Goal: Use online tool/utility: Use online tool/utility

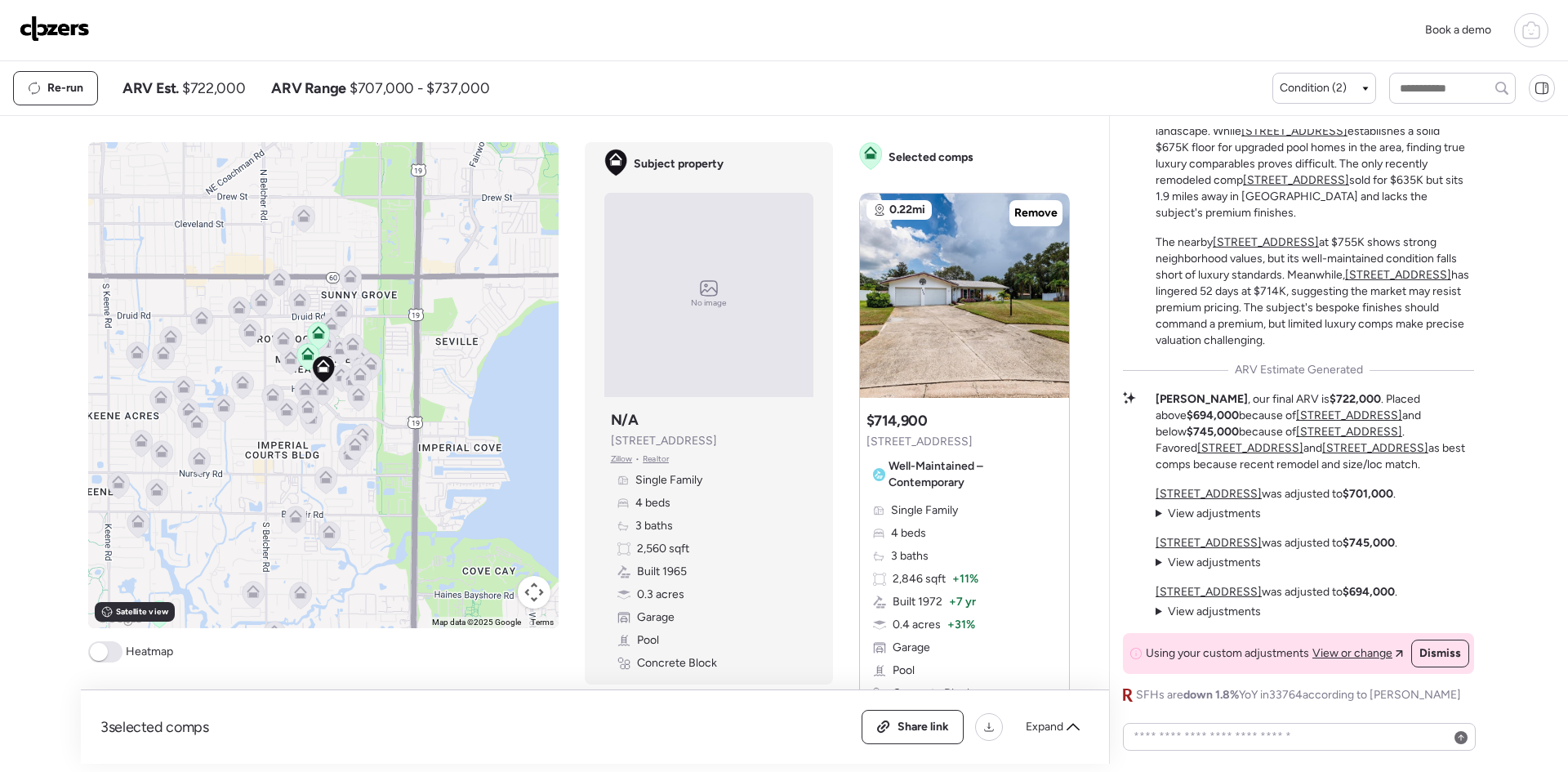
scroll to position [327, 0]
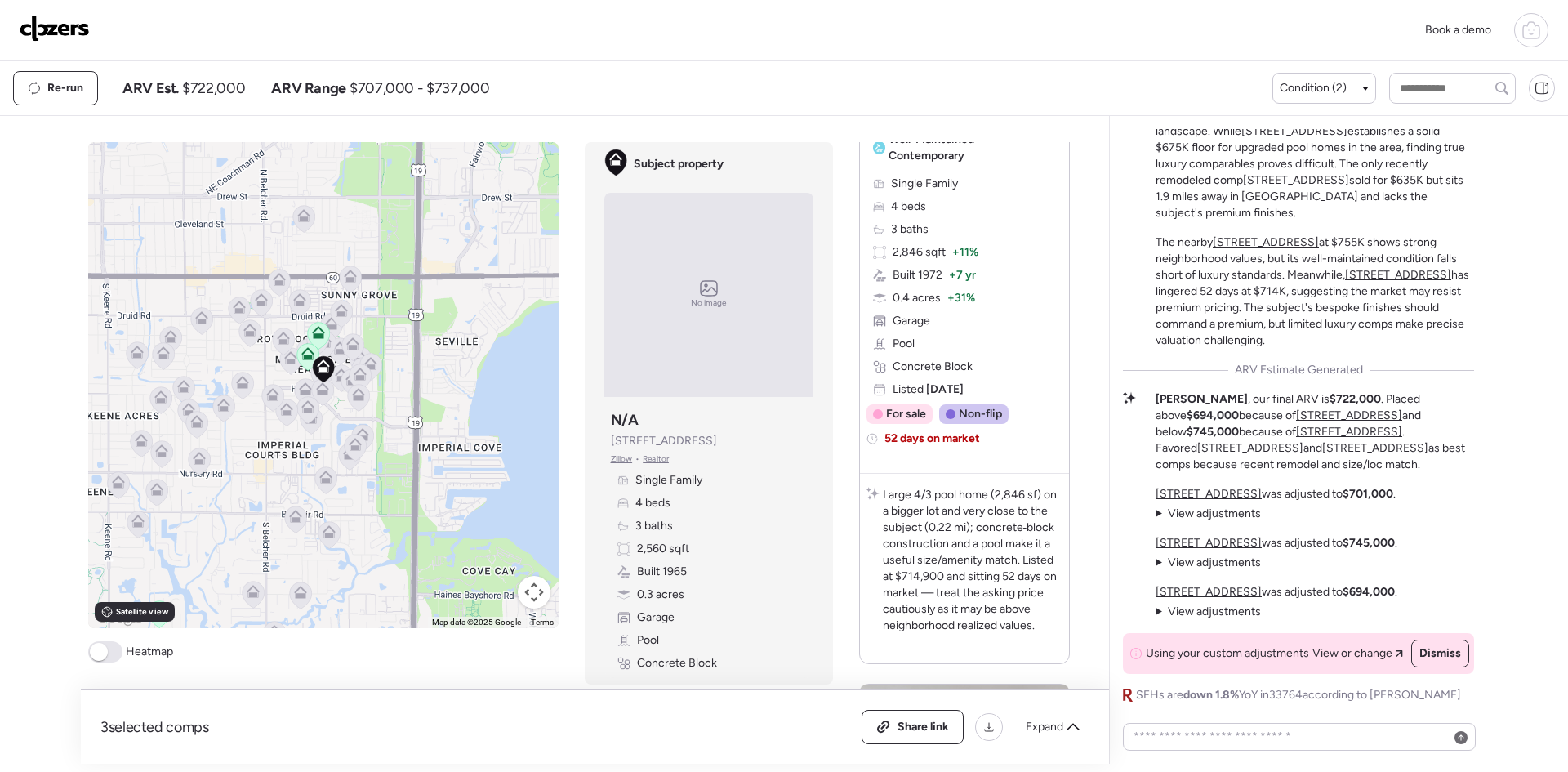
click at [70, 38] on img at bounding box center [55, 28] width 70 height 26
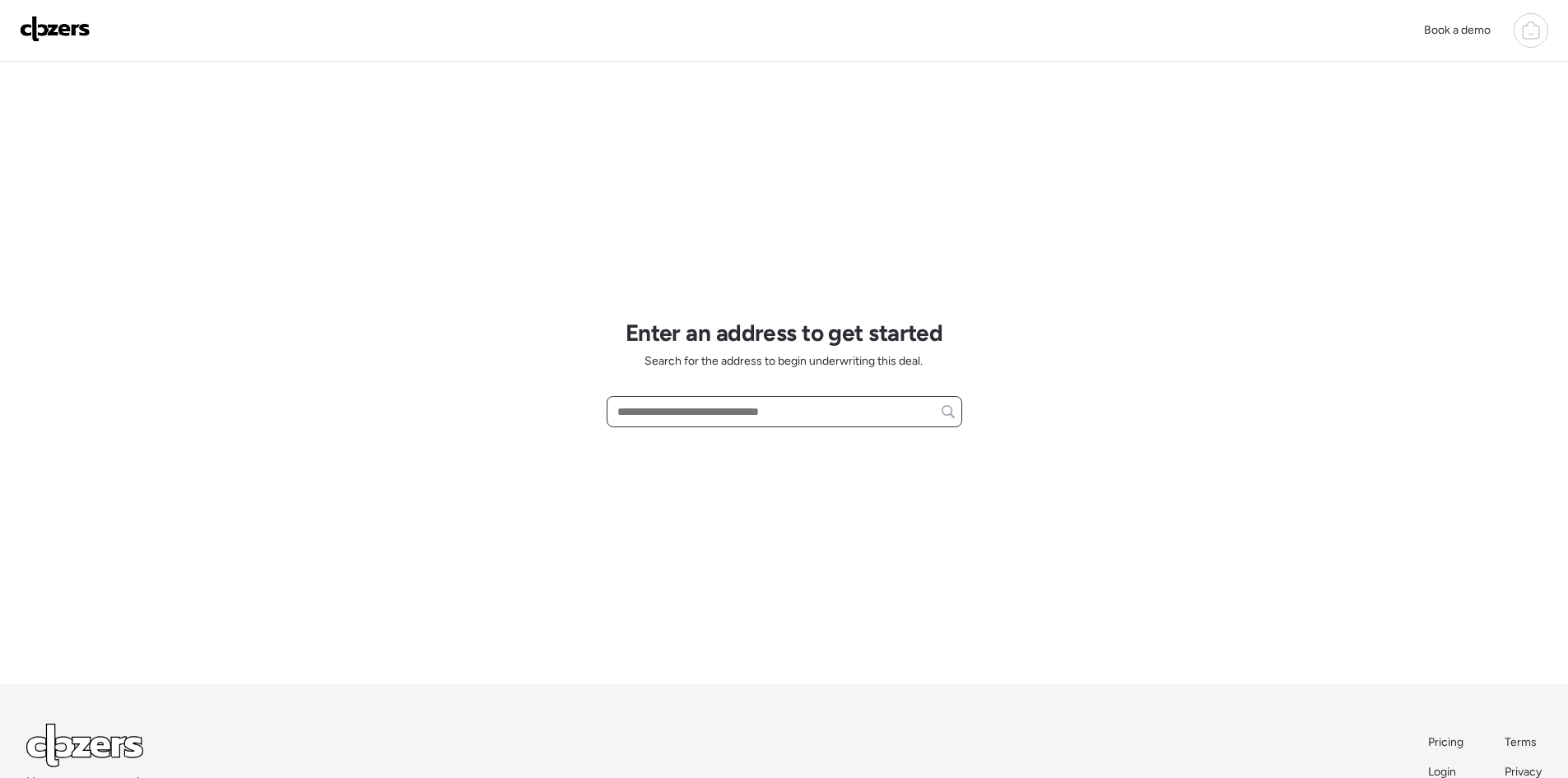
click at [643, 409] on input "text" at bounding box center [784, 411] width 341 height 23
paste input "**********"
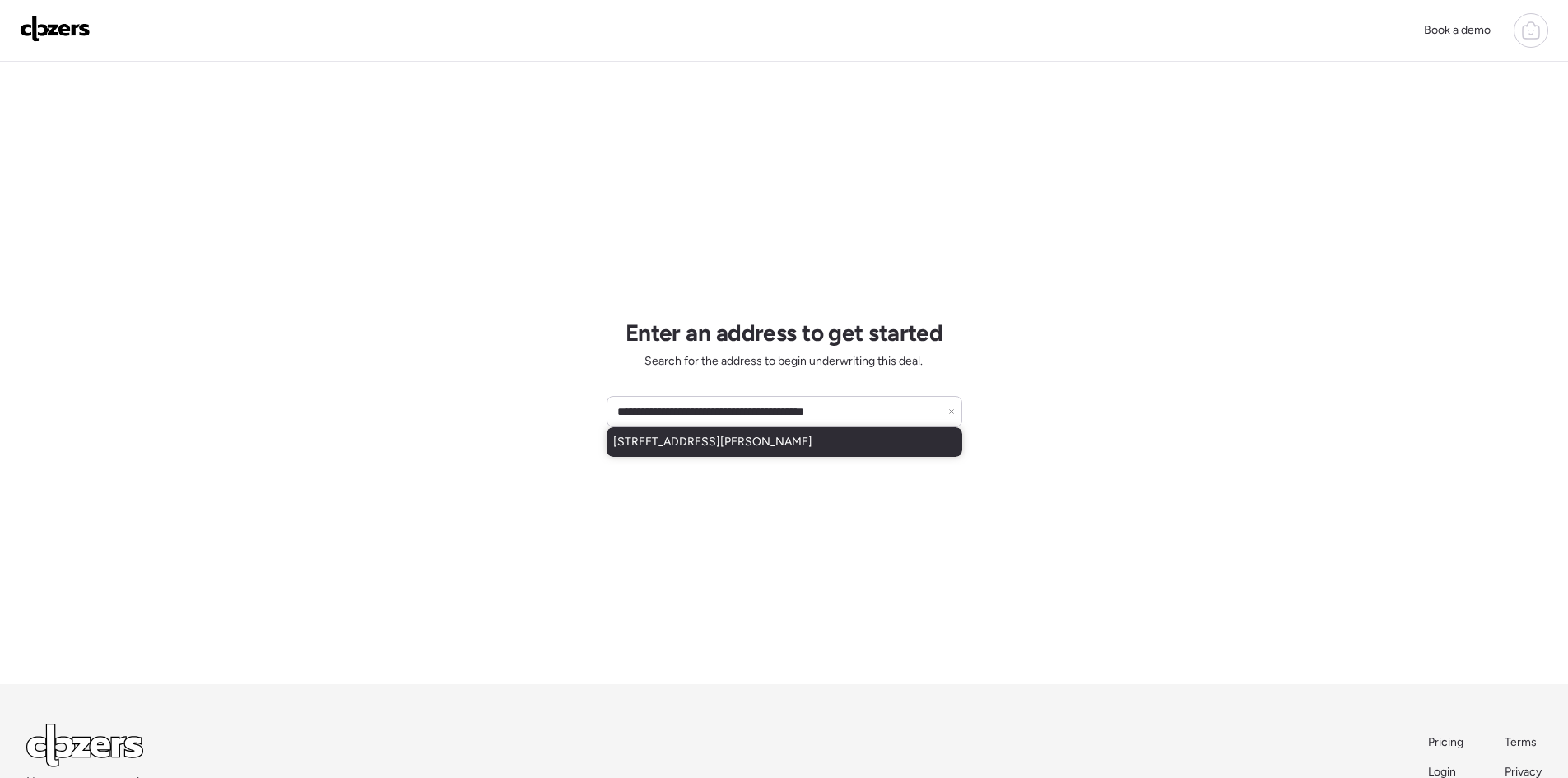
click at [748, 442] on span "[STREET_ADDRESS][PERSON_NAME]" at bounding box center [712, 442] width 199 height 16
type input "**********"
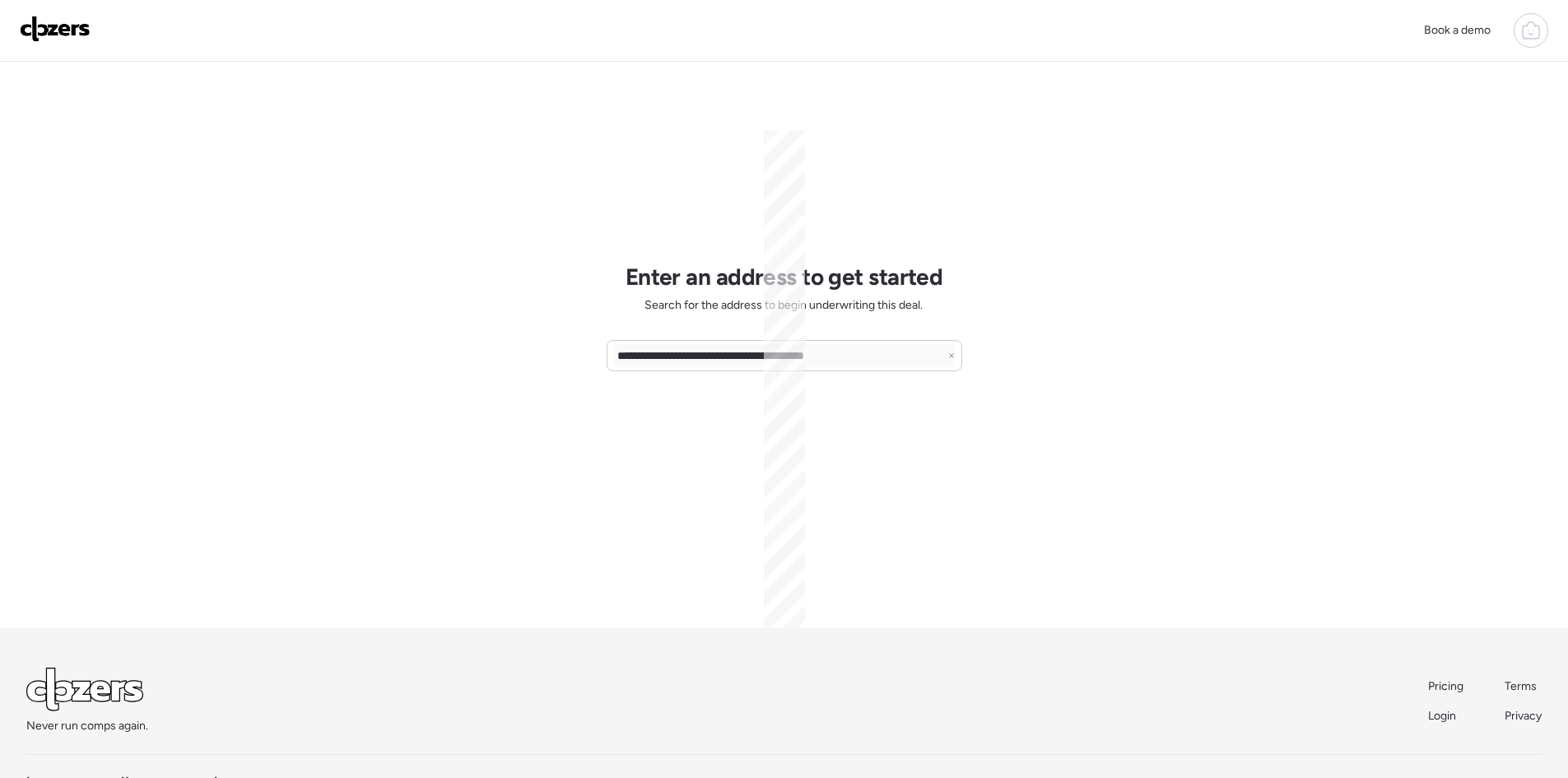
scroll to position [109, 0]
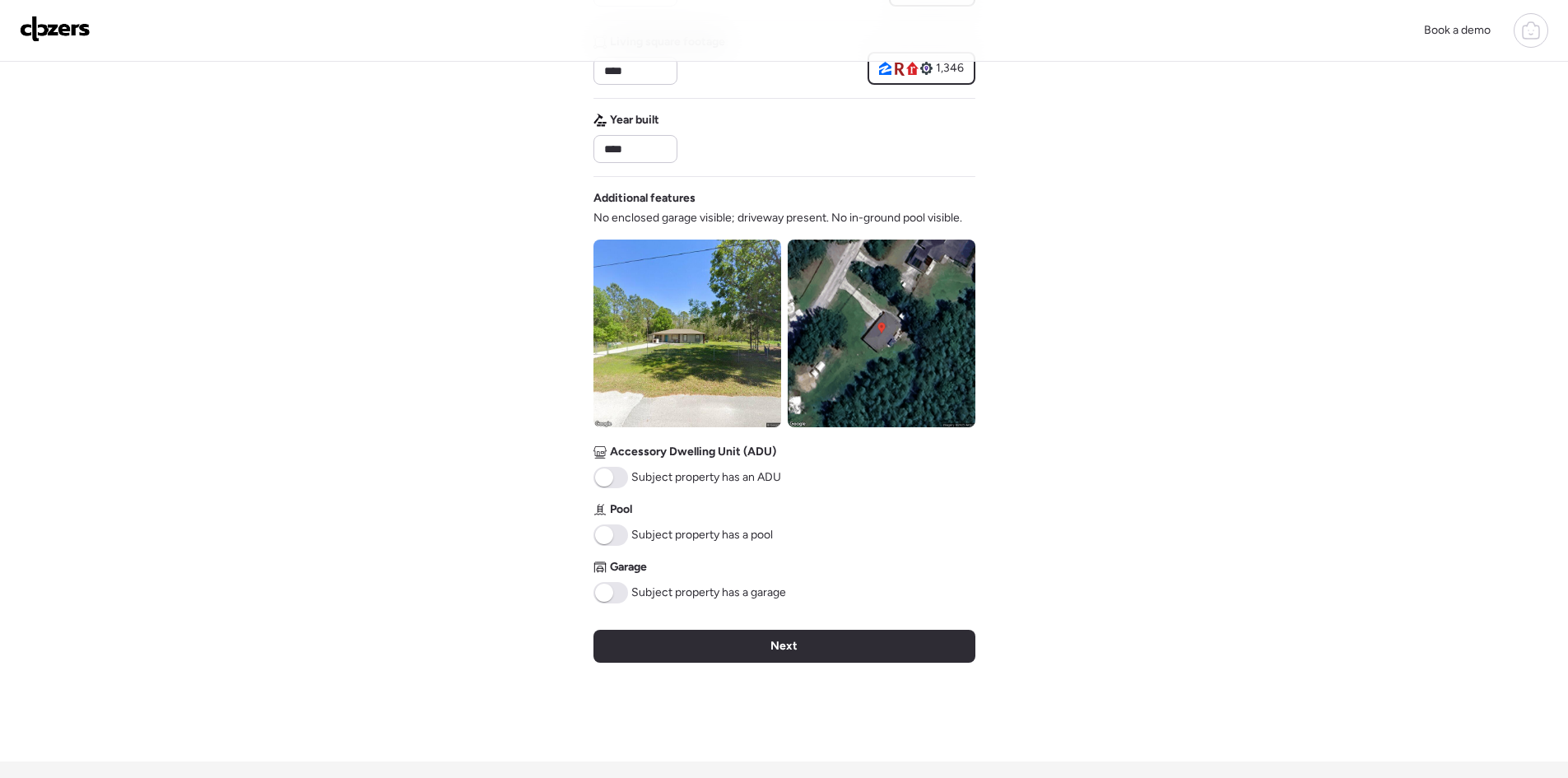
scroll to position [439, 0]
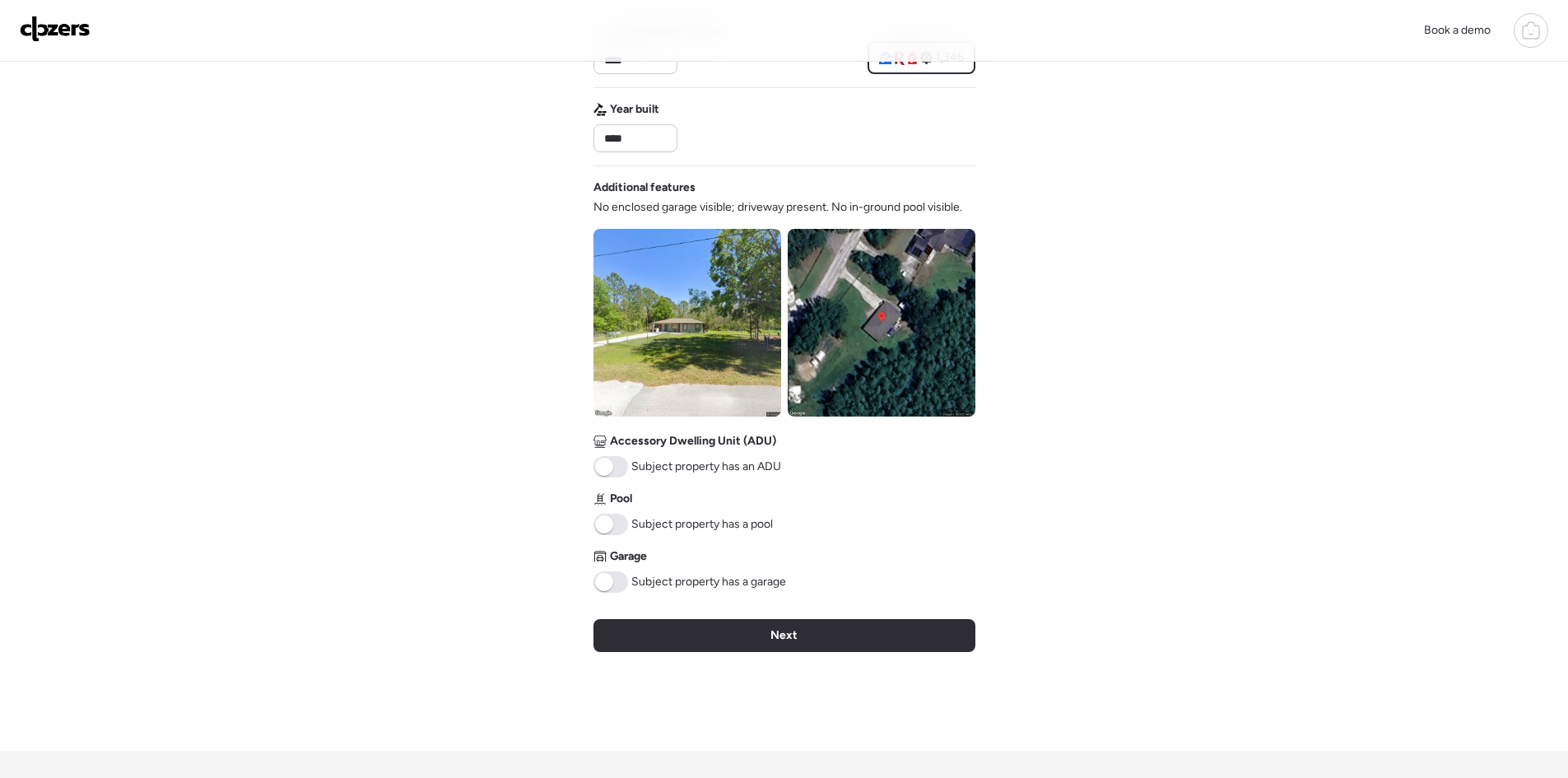
click at [871, 639] on div "Next" at bounding box center [784, 636] width 382 height 33
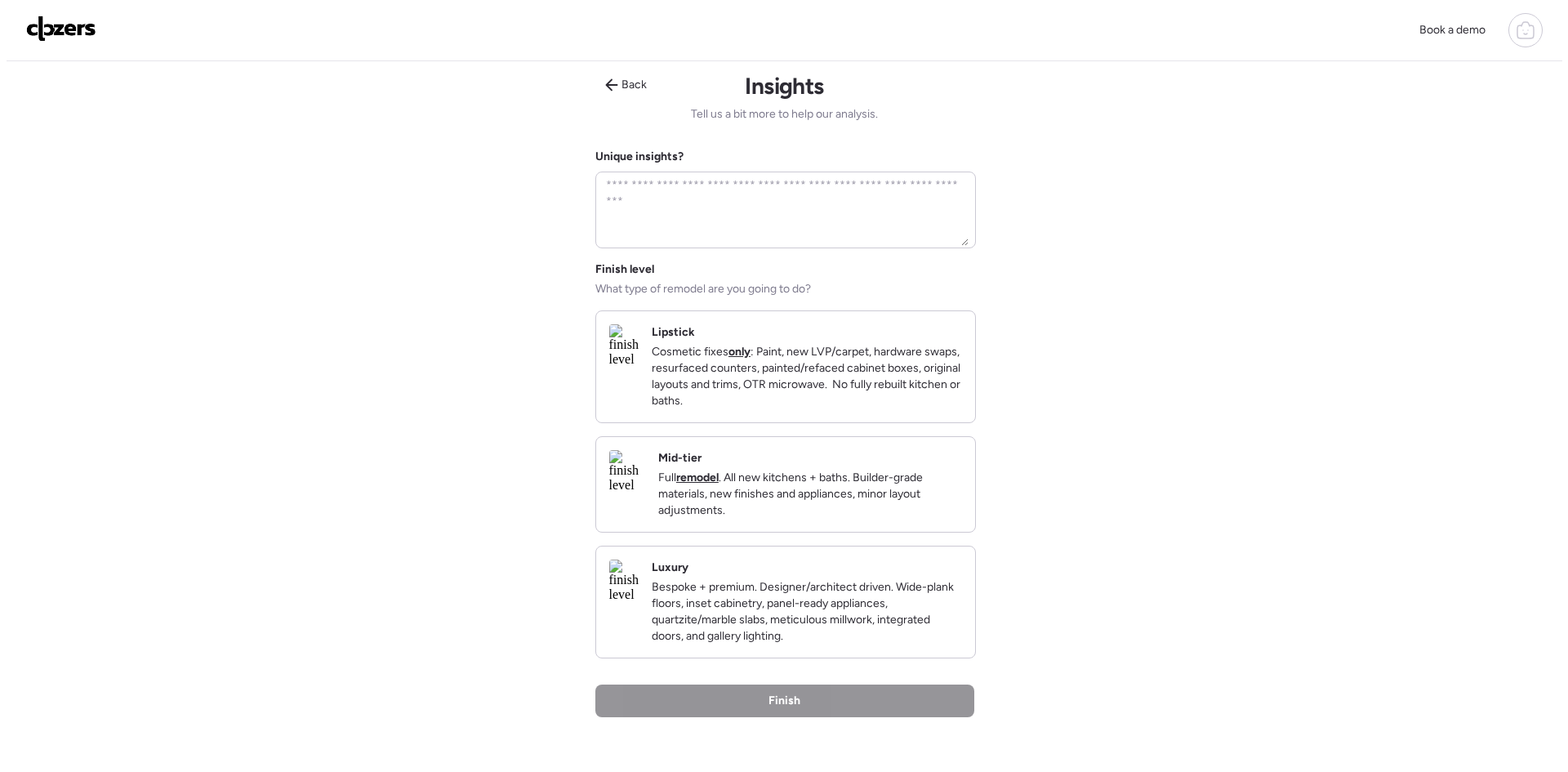
scroll to position [0, 0]
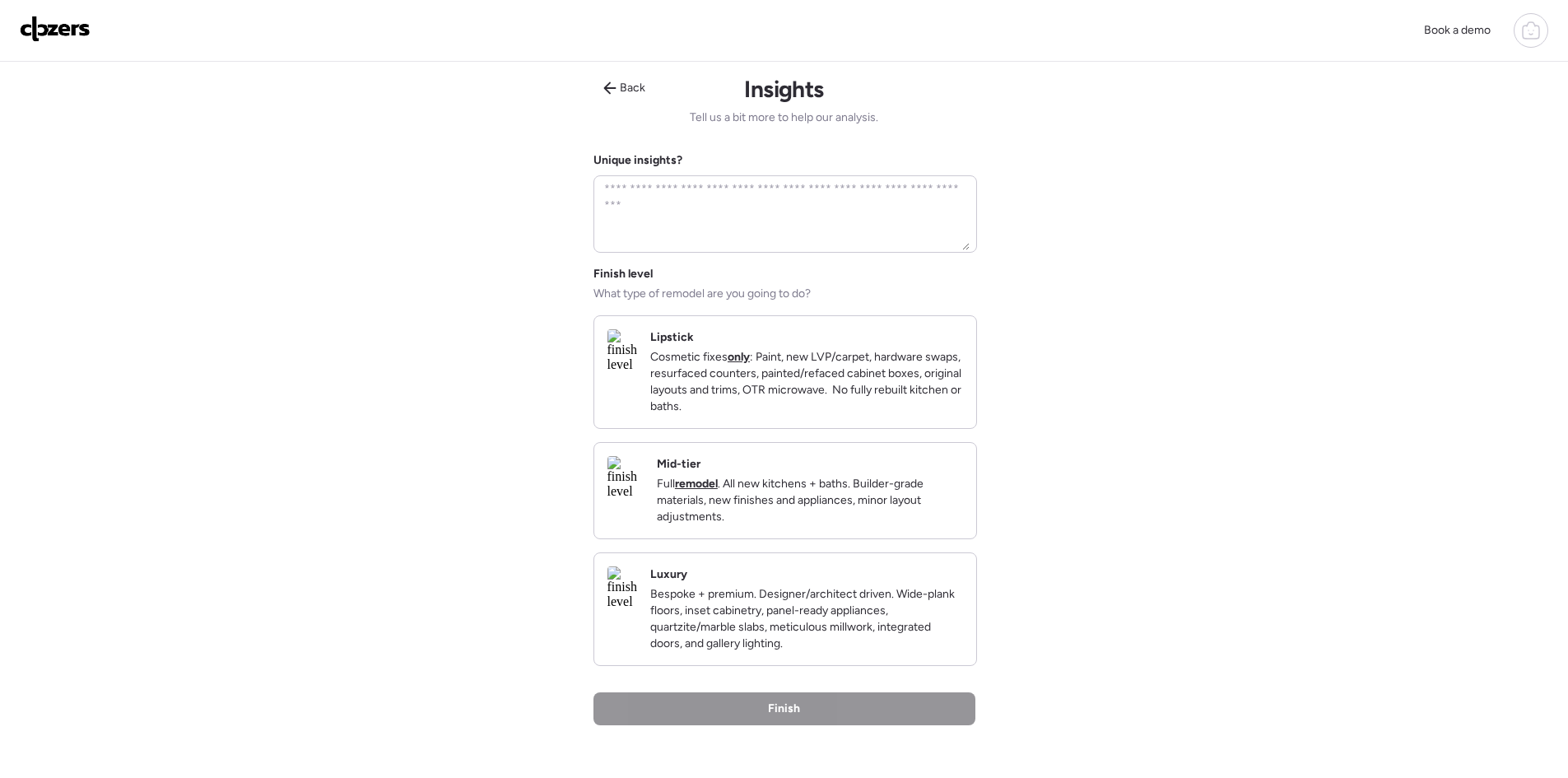
click at [806, 608] on div "Luxury Bespoke + premium. Designer/architect driven. Wide-plank floors, inset c…" at bounding box center [806, 609] width 313 height 85
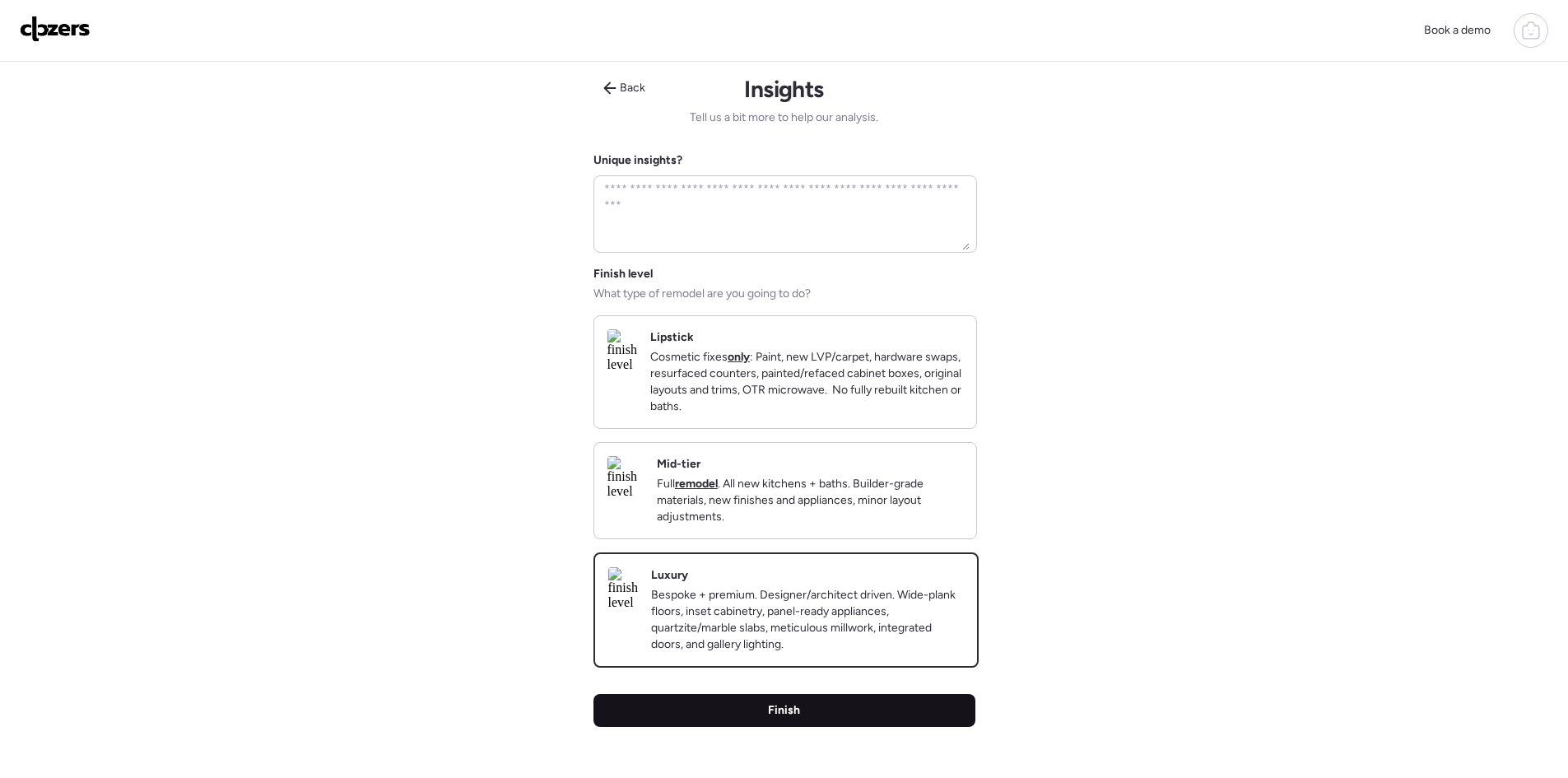
click at [798, 725] on div "Finish" at bounding box center [784, 710] width 382 height 33
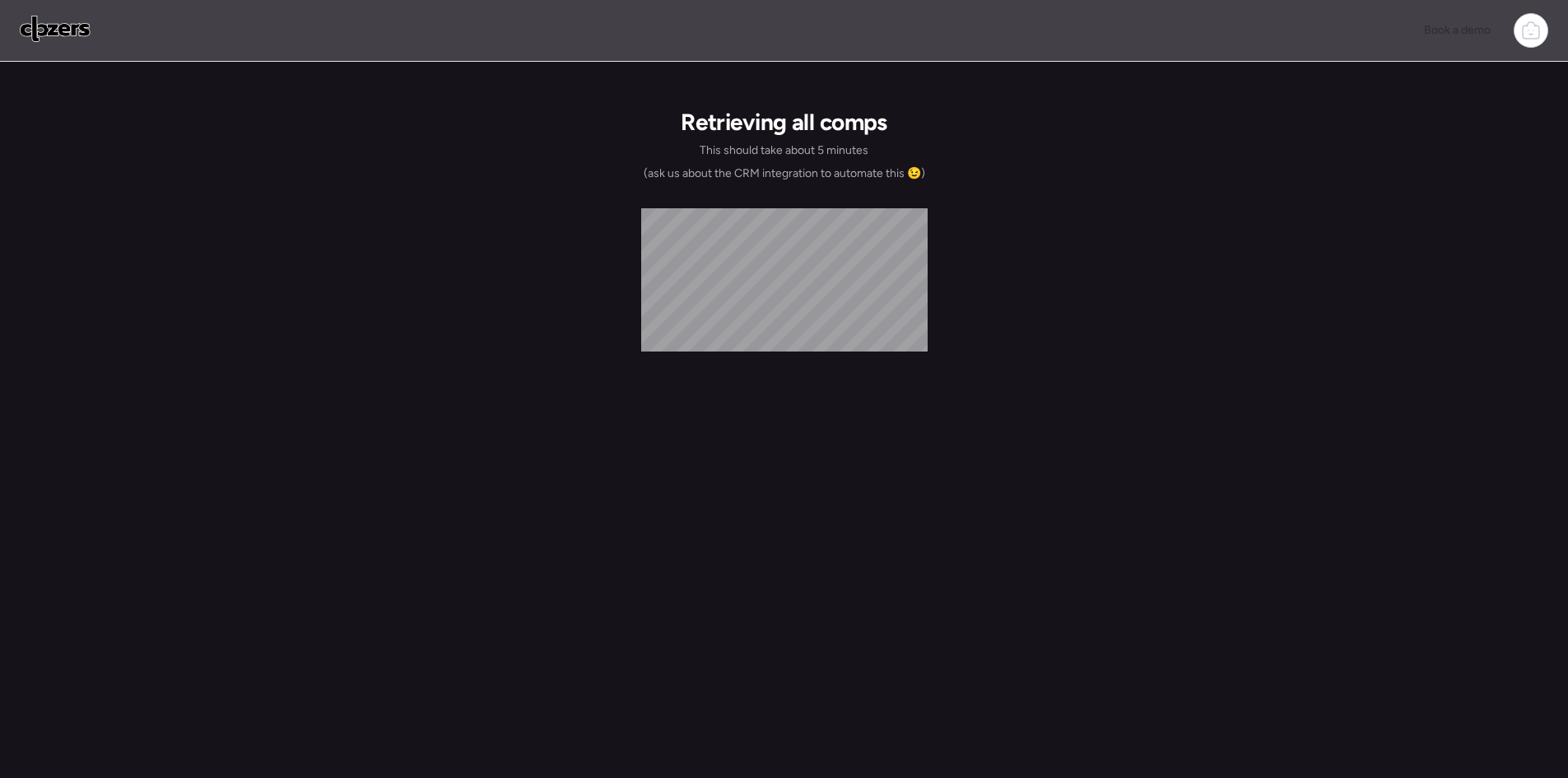
drag, startPoint x: 794, startPoint y: 722, endPoint x: 715, endPoint y: 690, distance: 85.2
click at [717, 690] on div "Retrieving all comps This should take about 5 minutes (ask us about the CRM int…" at bounding box center [784, 429] width 382 height 734
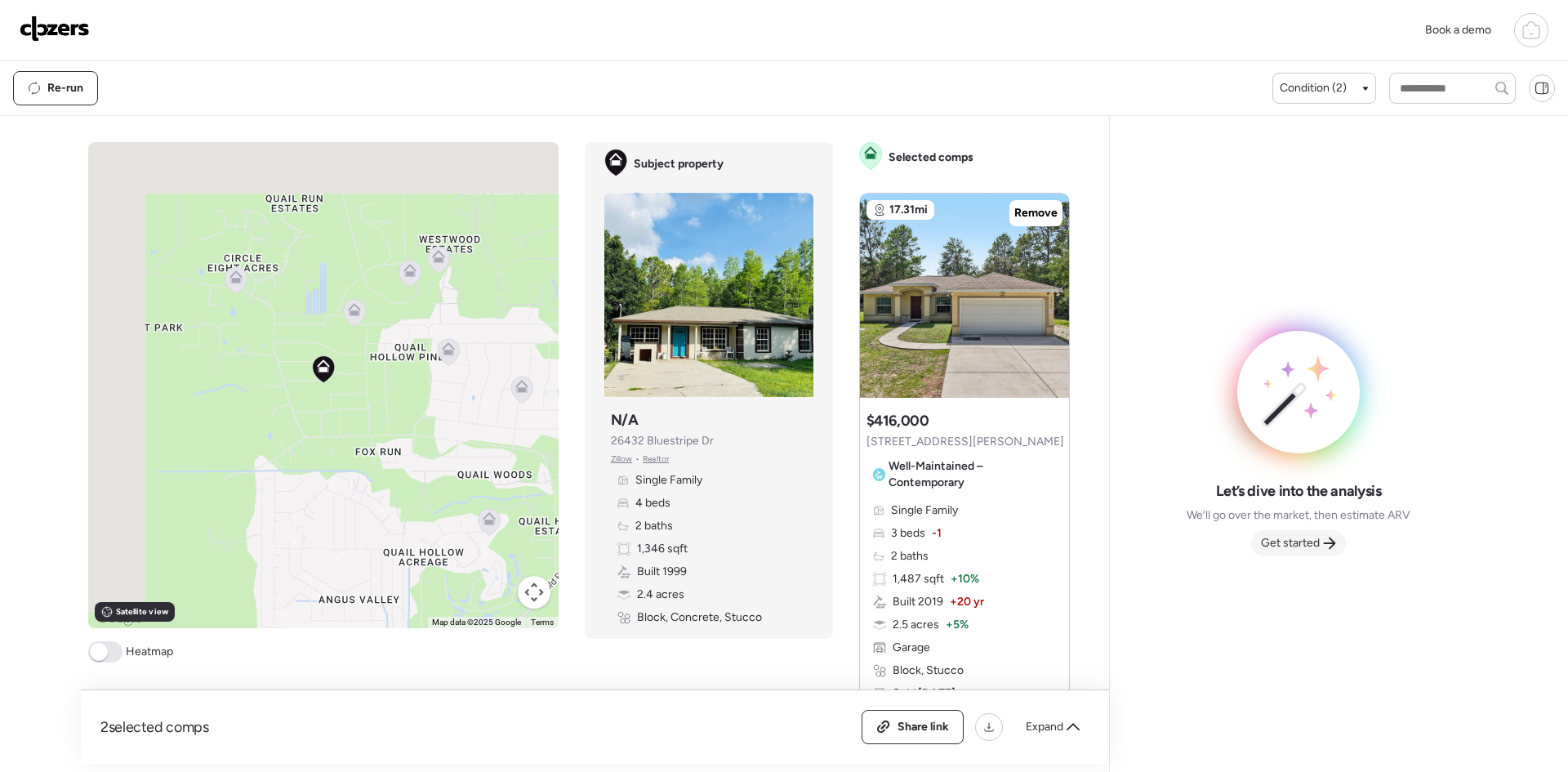
click at [1298, 548] on span "Get started" at bounding box center [1290, 543] width 58 height 16
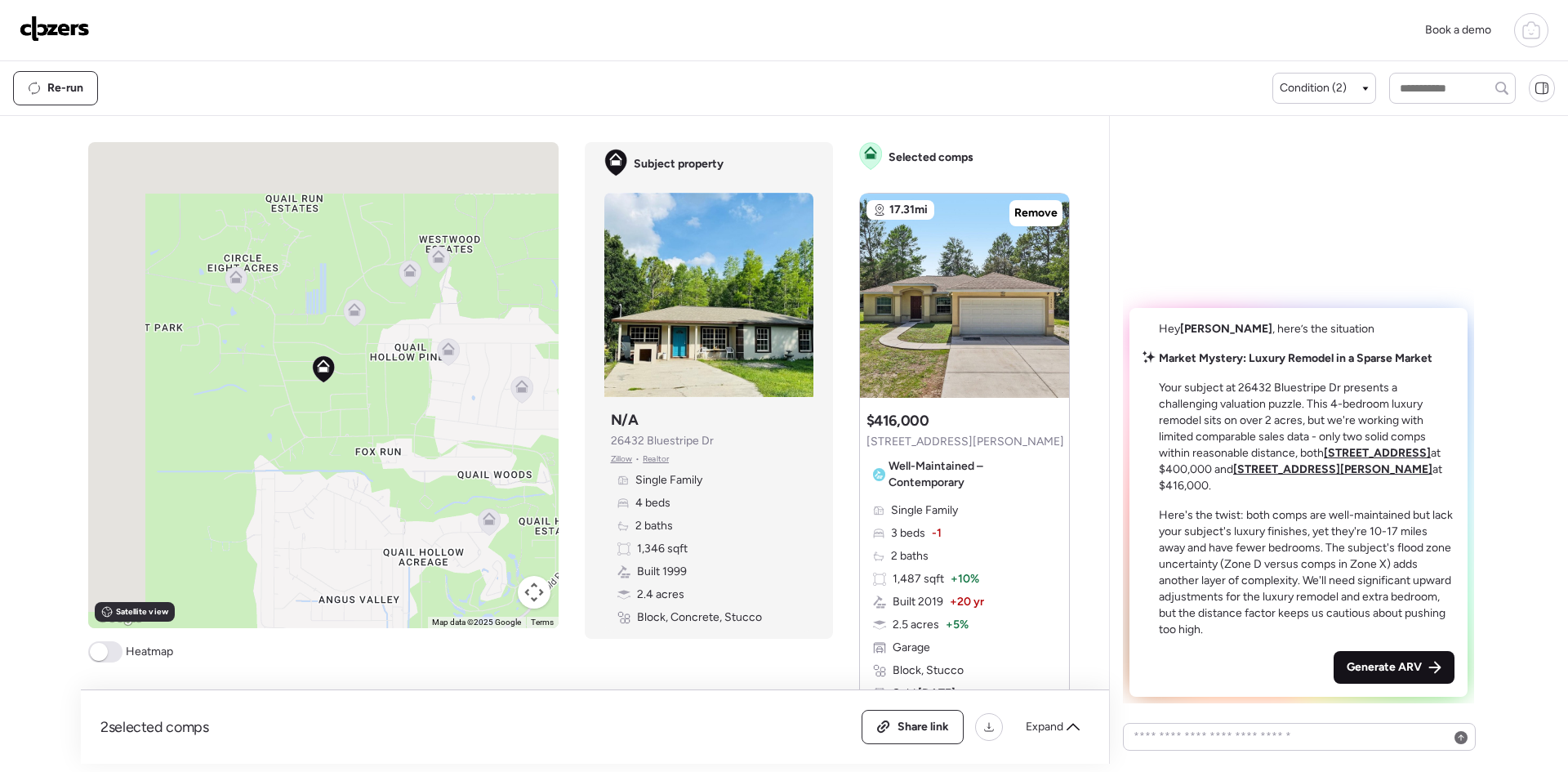
click at [1372, 660] on span "Generate ARV" at bounding box center [1384, 668] width 76 height 16
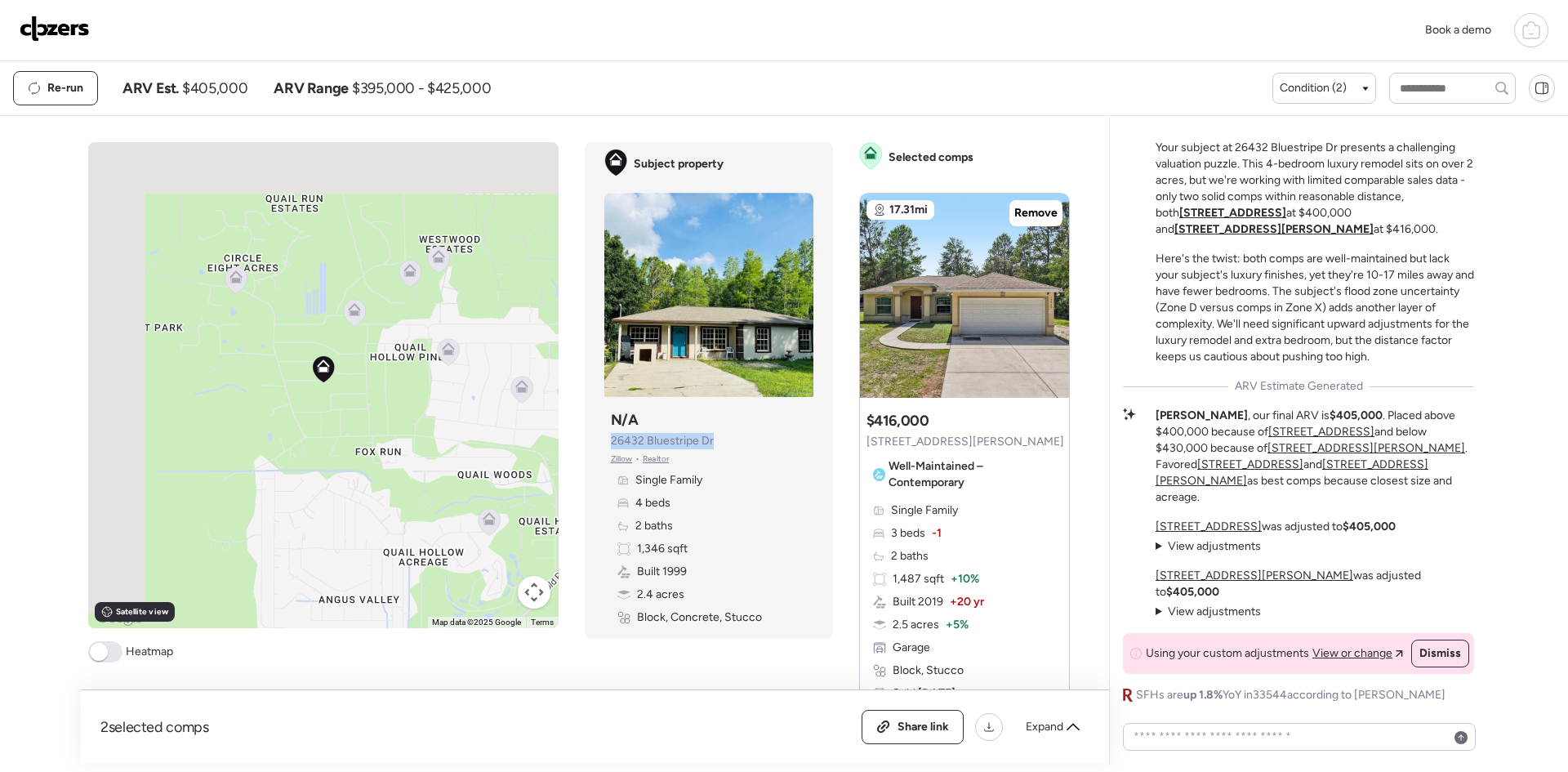
drag, startPoint x: 705, startPoint y: 441, endPoint x: 590, endPoint y: 437, distance: 115.1
click at [590, 437] on div "Subject property Subject property N/A 26432 Bluestripe Dr [PERSON_NAME] • Realt…" at bounding box center [709, 390] width 248 height 497
copy span "26432 Bluestripe Dr"
